Goal: Task Accomplishment & Management: Complete application form

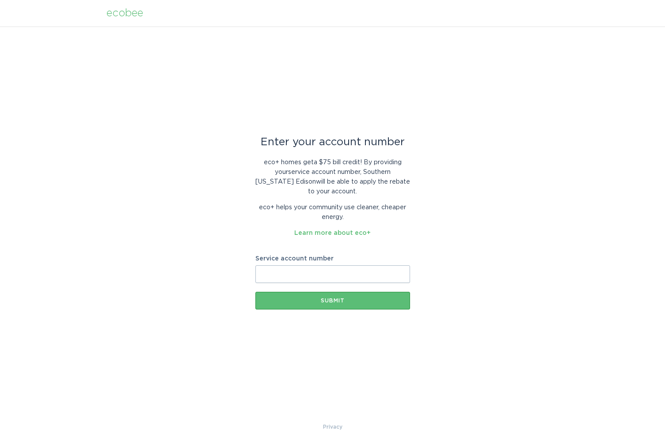
click at [328, 268] on input "Service account number" at bounding box center [332, 274] width 155 height 18
paste input "700955336371"
type input "700955336371"
click at [349, 230] on link "Learn more about eco+" at bounding box center [332, 233] width 76 height 6
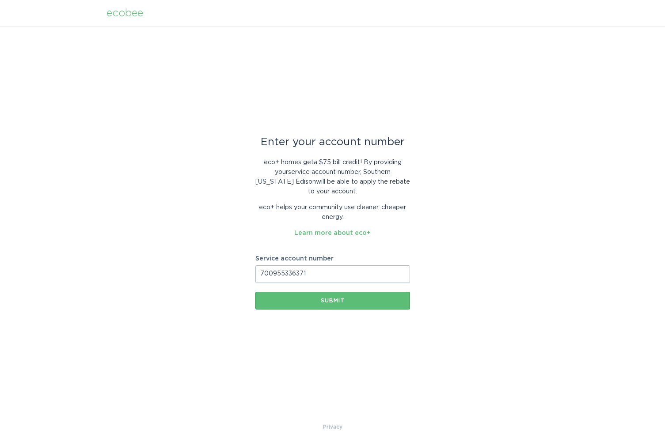
scroll to position [0, 0]
click at [342, 300] on div "Submit" at bounding box center [333, 300] width 146 height 5
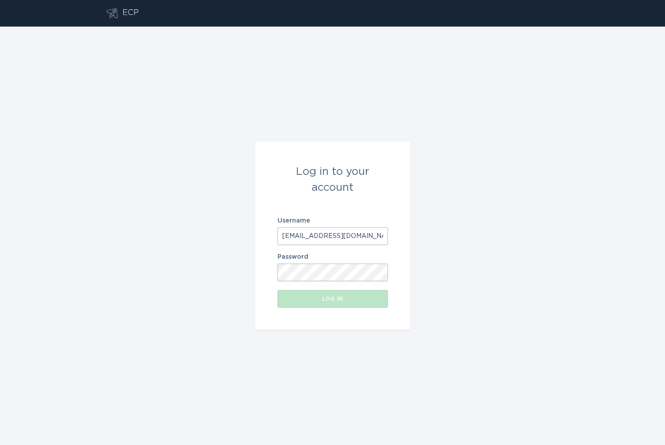
type input "[EMAIL_ADDRESS][DOMAIN_NAME]"
click at [327, 295] on button "Log in" at bounding box center [332, 299] width 110 height 18
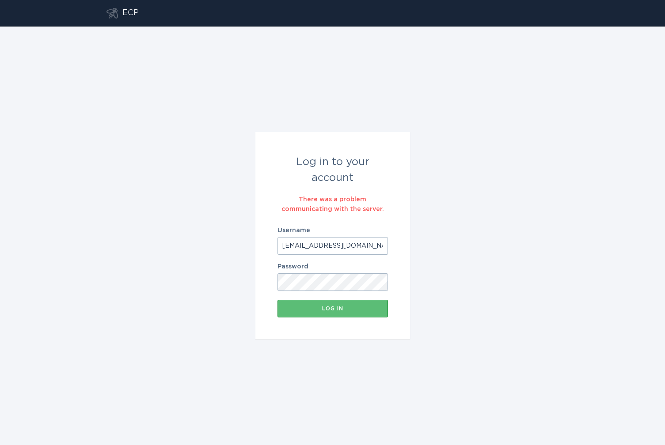
click at [357, 249] on input "[EMAIL_ADDRESS][DOMAIN_NAME]" at bounding box center [332, 246] width 110 height 18
